Goal: Task Accomplishment & Management: Complete application form

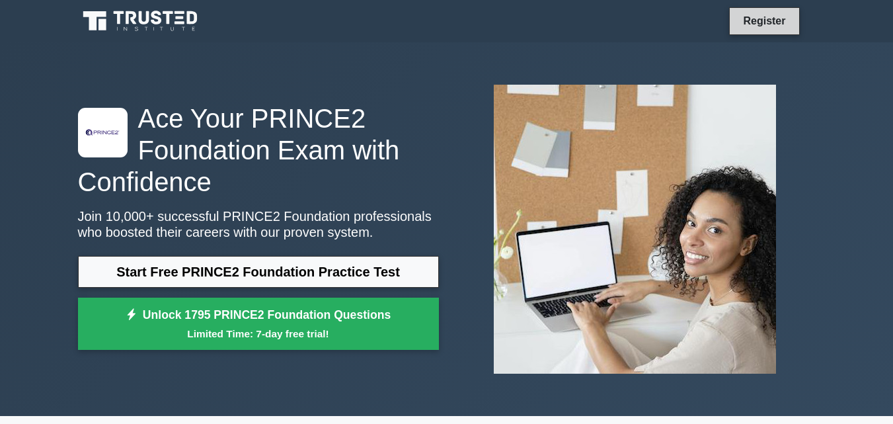
click at [778, 22] on link "Register" at bounding box center [764, 21] width 58 height 17
